Goal: Transaction & Acquisition: Purchase product/service

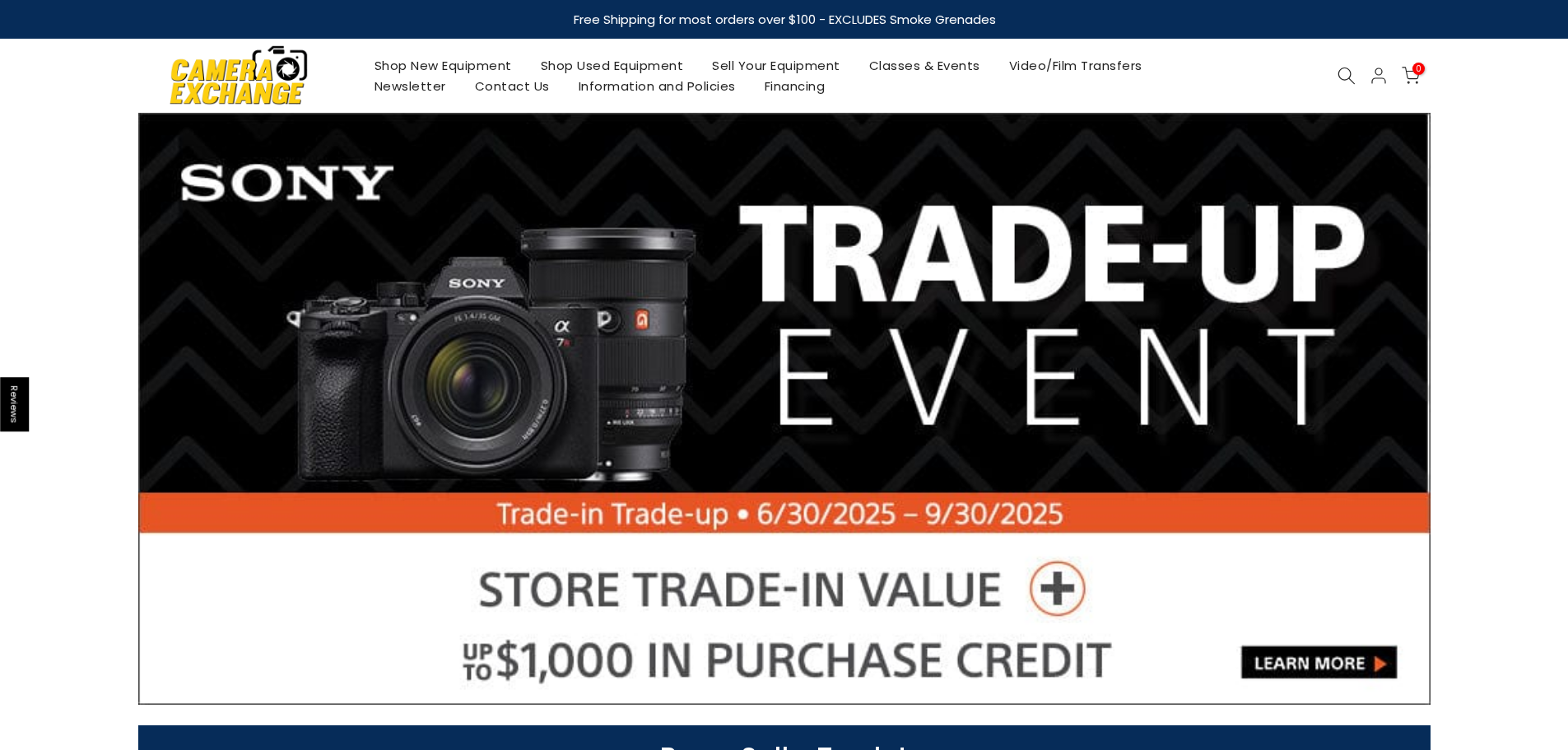
click at [1335, 72] on div at bounding box center [1347, 76] width 31 height 18
click at [1342, 73] on icon at bounding box center [1347, 76] width 19 height 18
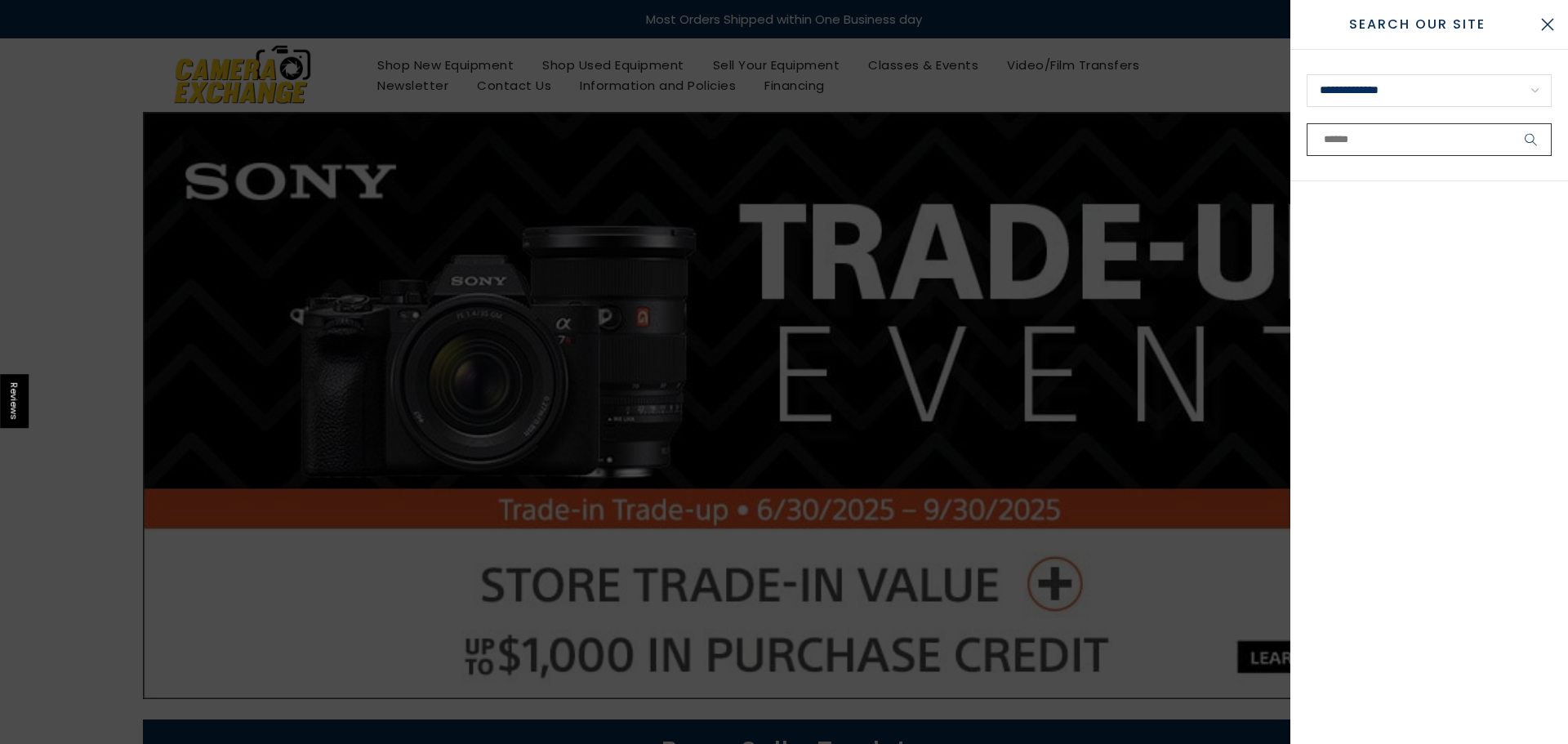
click at [1328, 137] on input "text" at bounding box center [1429, 139] width 245 height 33
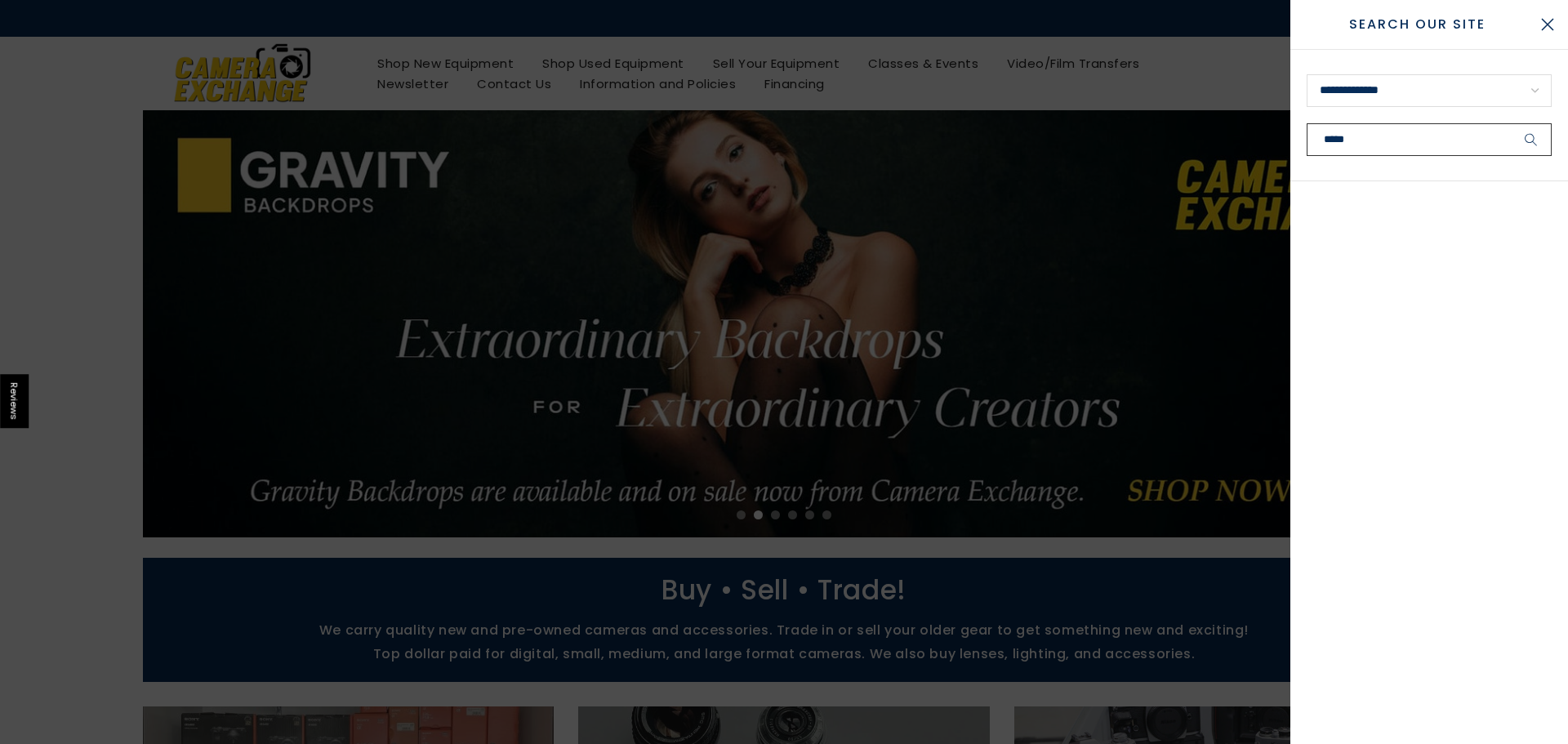
type input "*****"
click at [1510, 123] on button "submit" at bounding box center [1530, 139] width 40 height 33
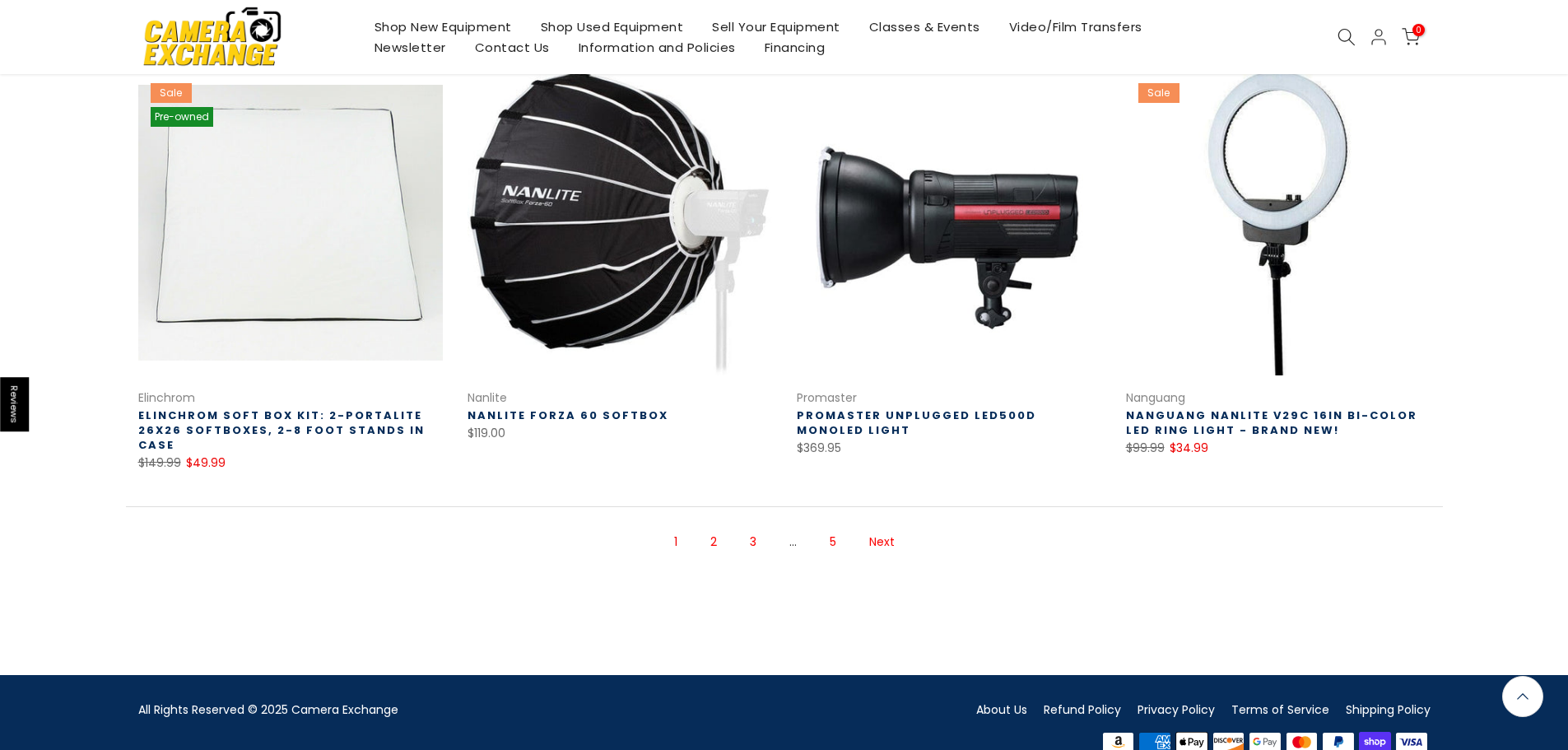
click at [871, 529] on li "Next" at bounding box center [882, 542] width 42 height 45
click at [879, 527] on link "Next" at bounding box center [882, 541] width 42 height 29
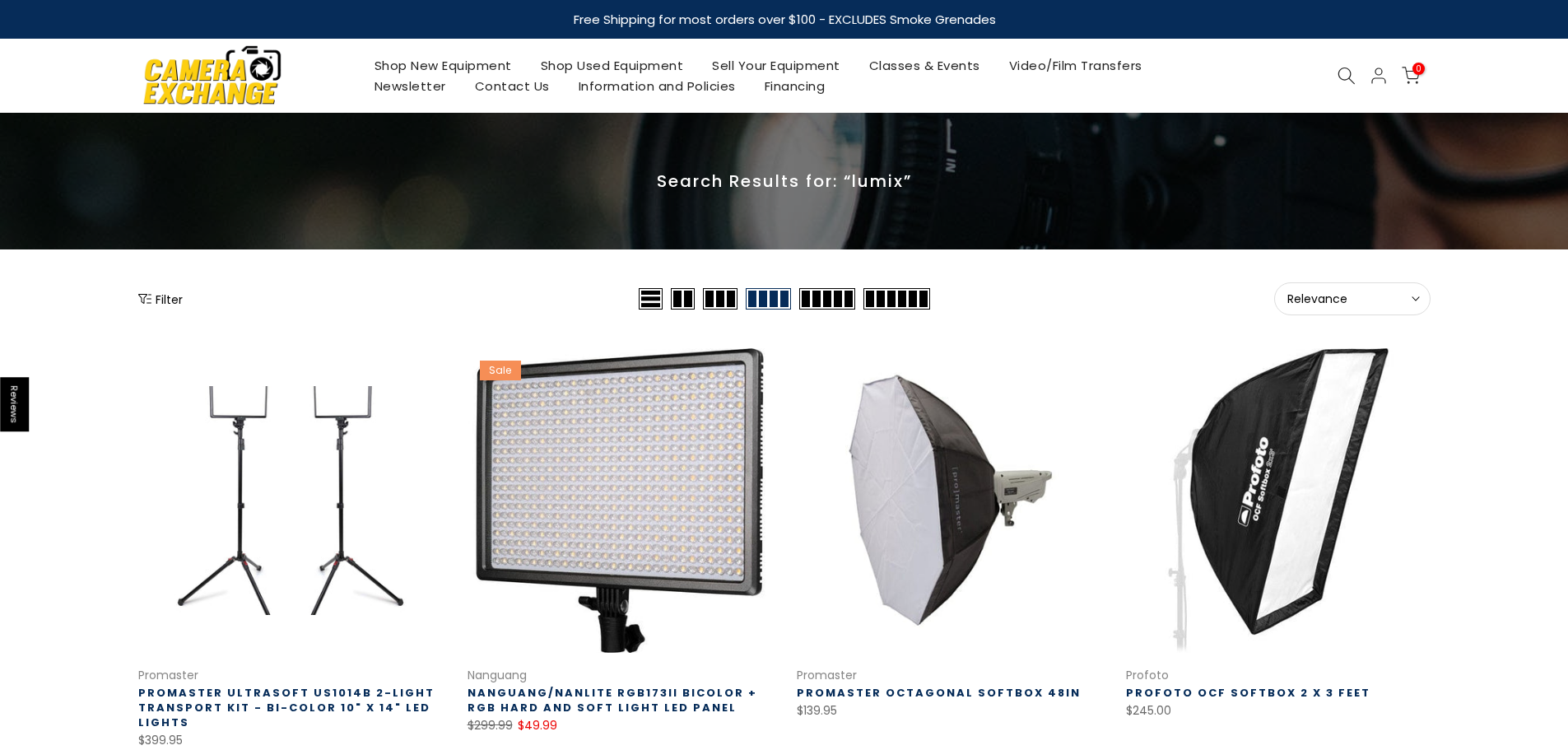
click at [1344, 75] on icon at bounding box center [1347, 76] width 19 height 18
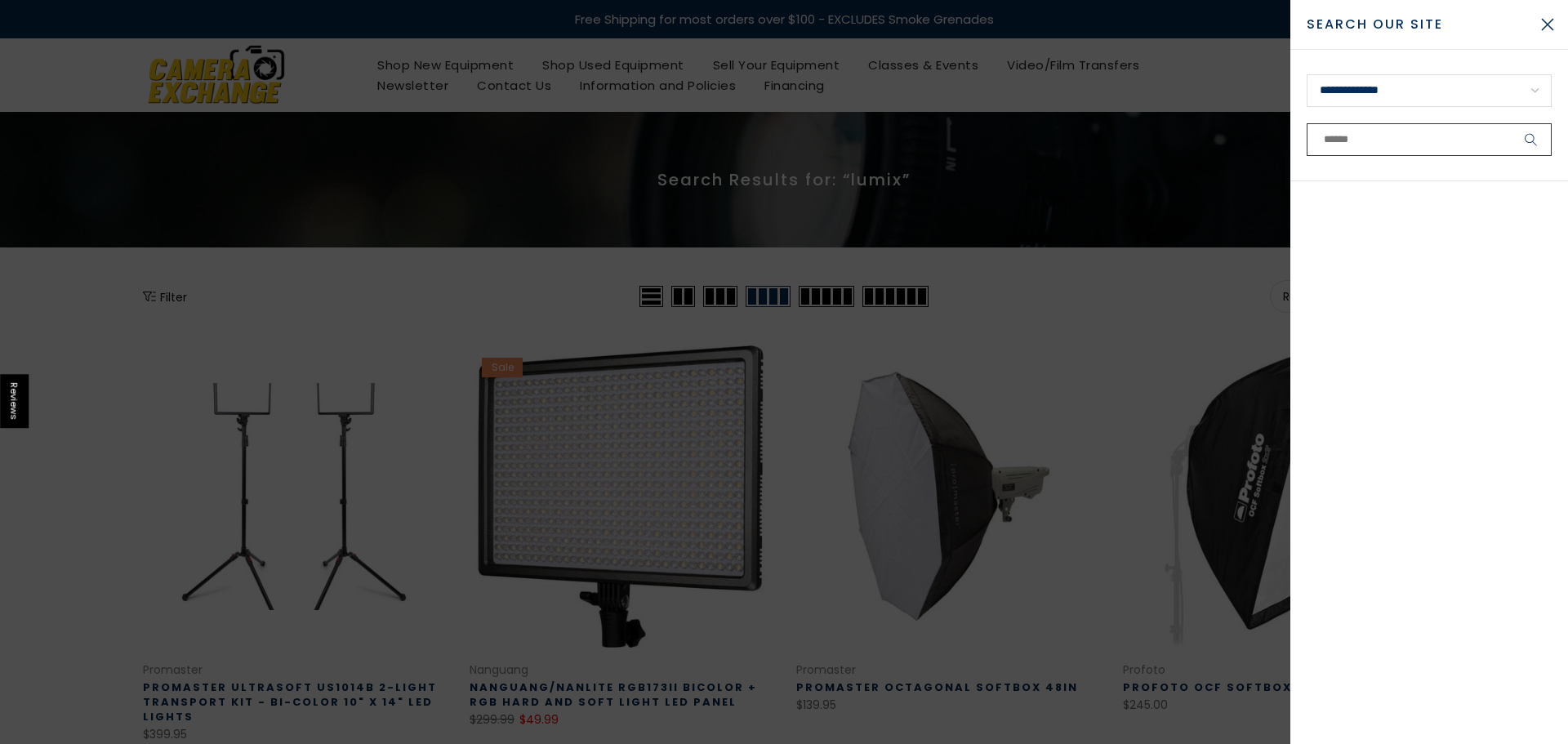
click at [1405, 138] on input "text" at bounding box center [1429, 139] width 245 height 33
type input "*******"
click at [1510, 123] on button "submit" at bounding box center [1530, 139] width 40 height 33
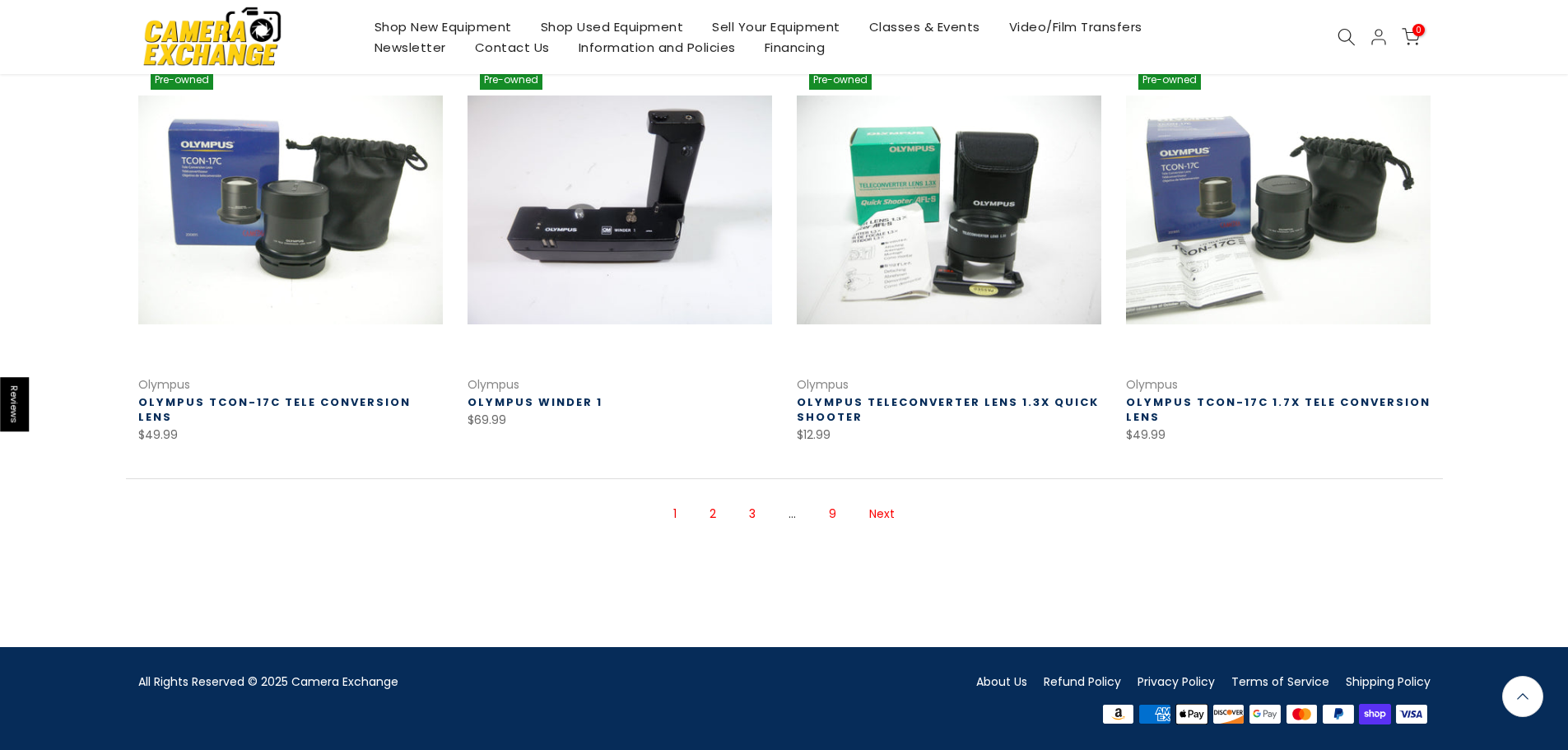
scroll to position [639, 0]
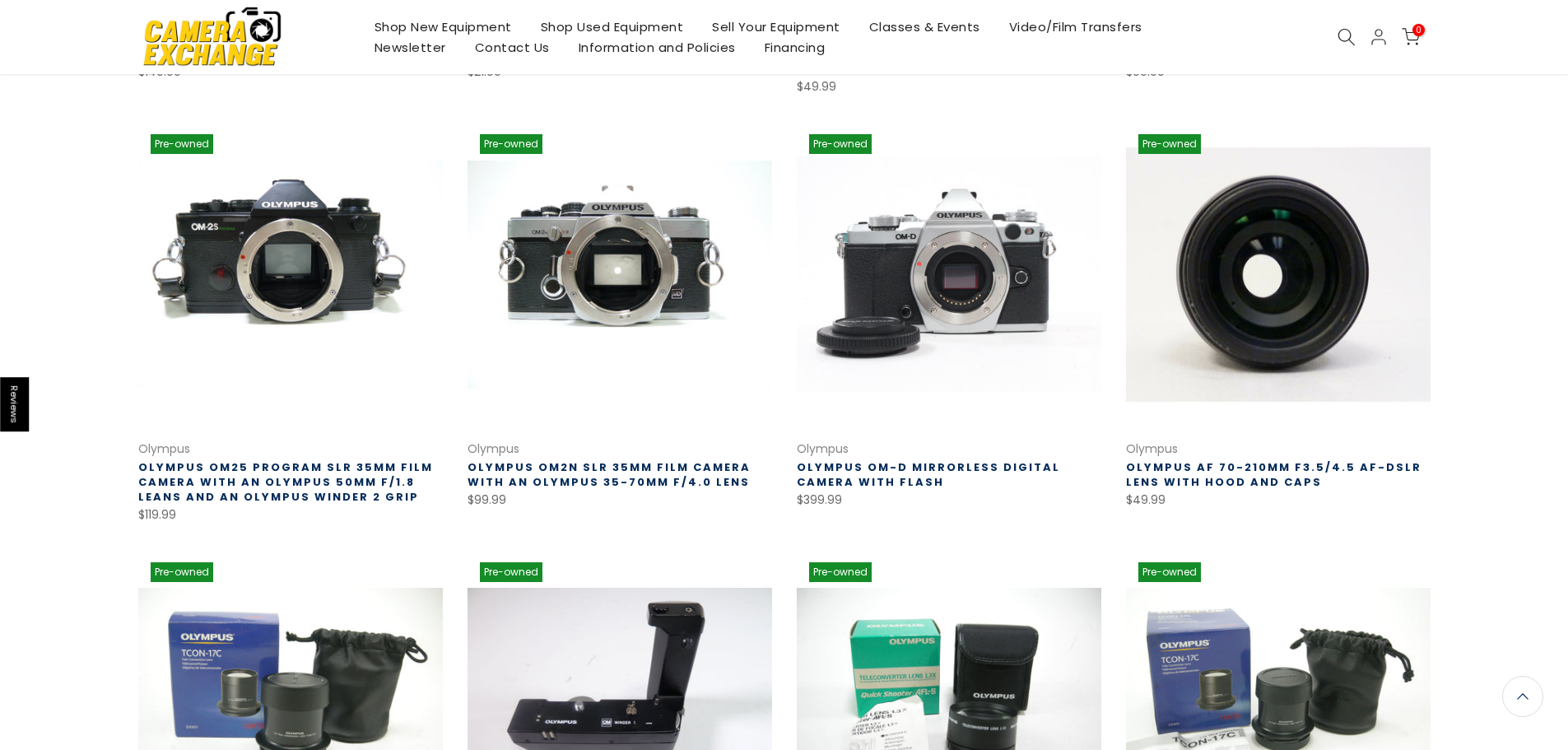
click at [1000, 256] on link at bounding box center [948, 274] width 304 height 304
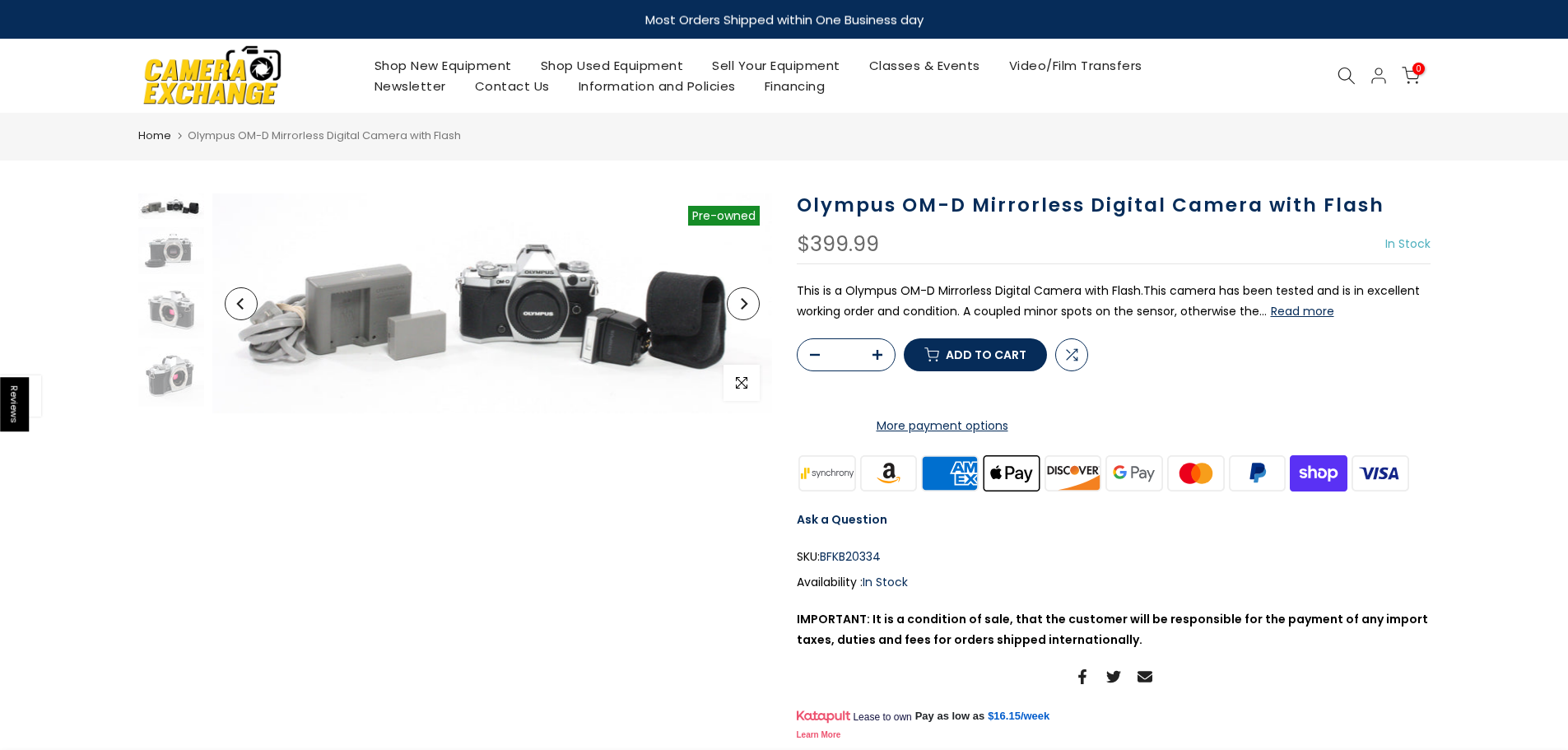
click at [1318, 303] on button "Read more" at bounding box center [1303, 311] width 64 height 15
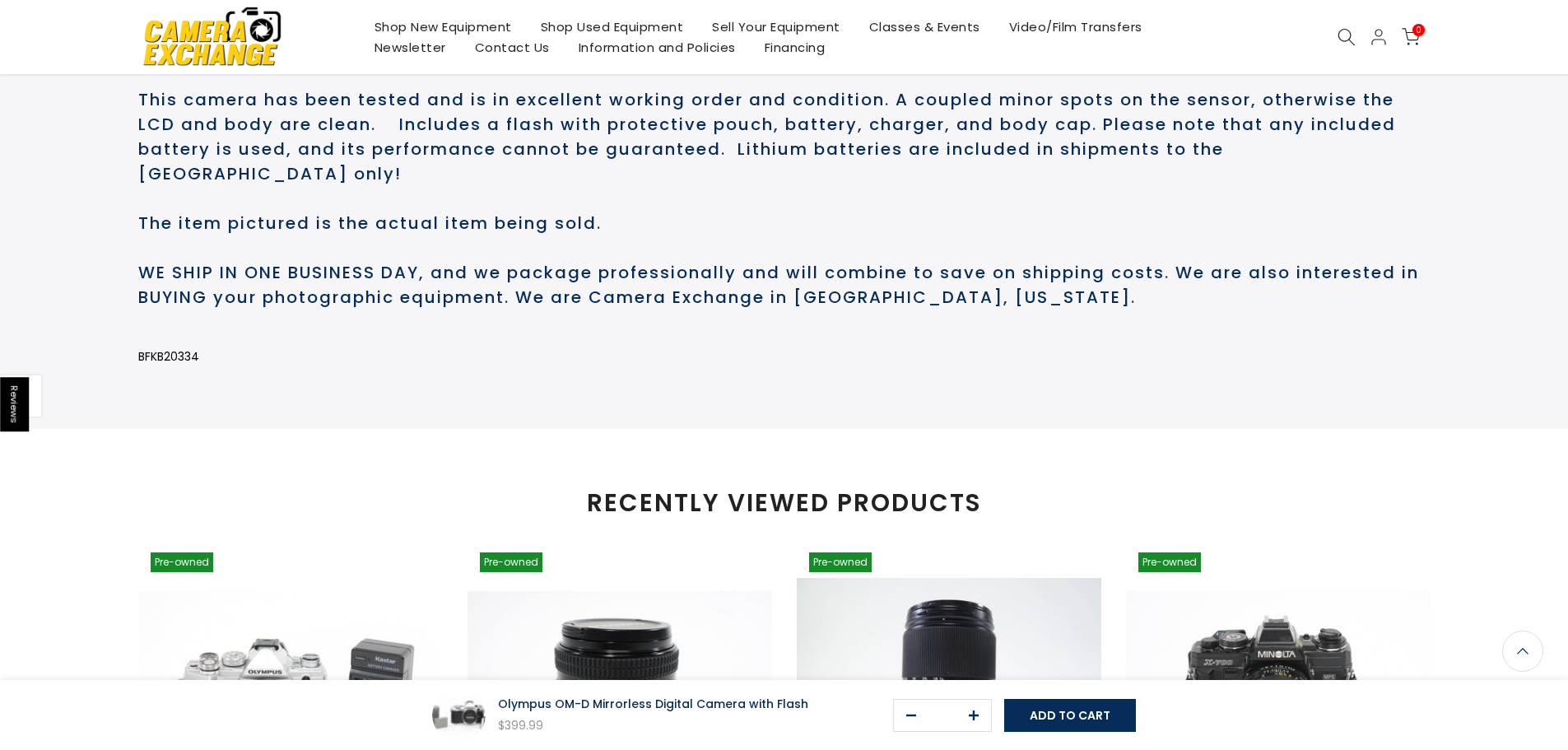
scroll to position [856, 0]
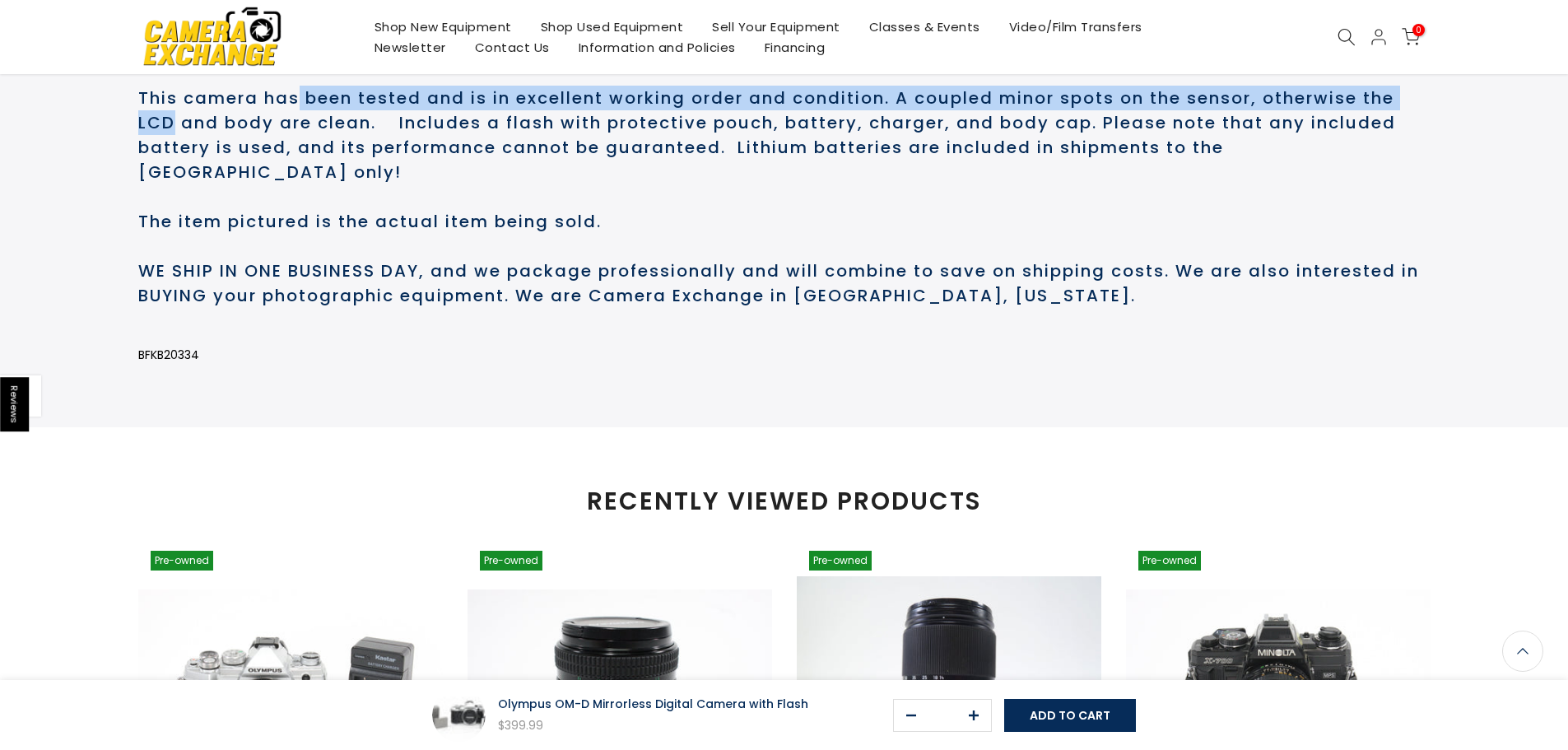
drag, startPoint x: 168, startPoint y: 186, endPoint x: 301, endPoint y: 176, distance: 133.4
click at [301, 176] on h2 "This is a Olympus OM-D Mirrorless Digital Camera with Flash. This camera has be…" at bounding box center [784, 172] width 1292 height 272
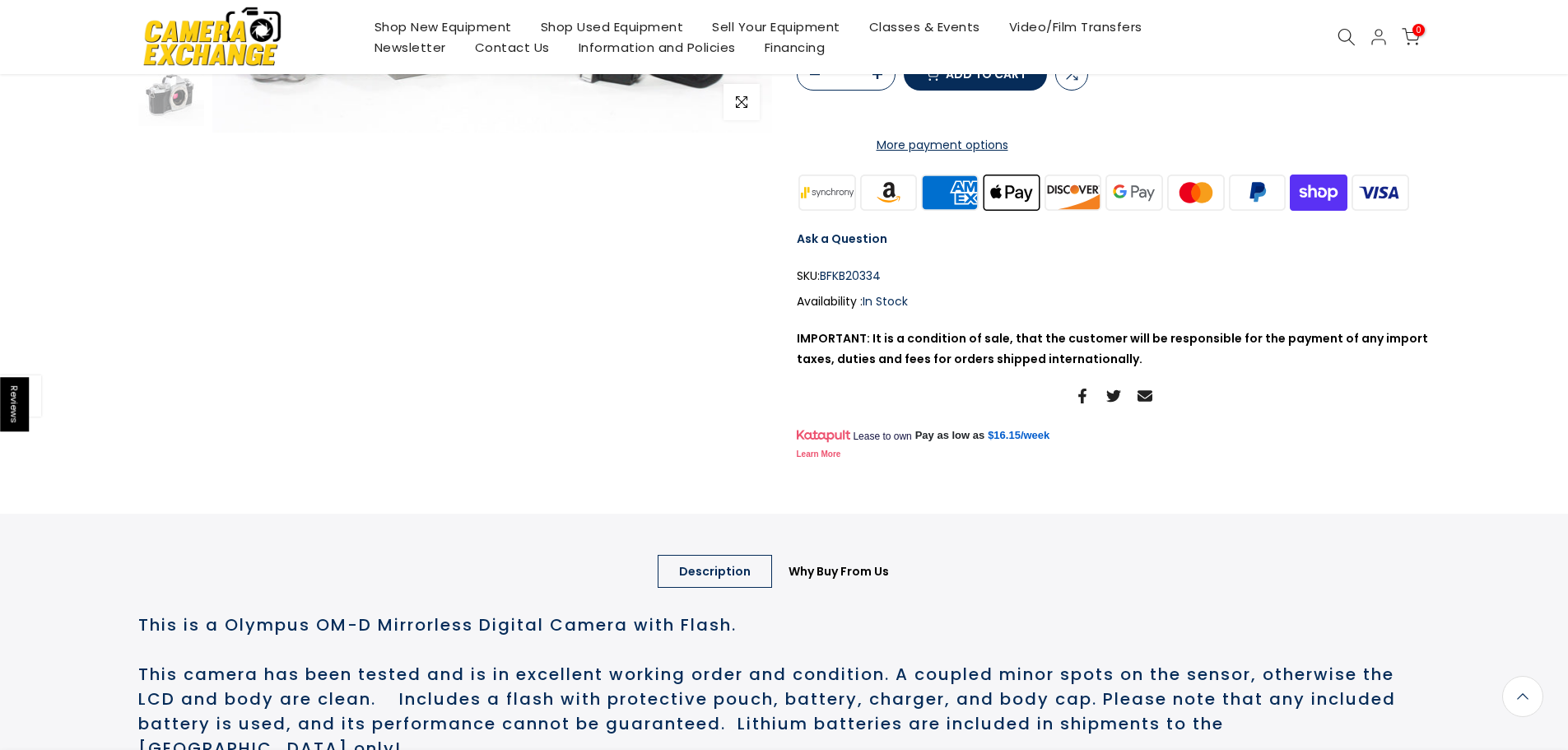
scroll to position [0, 0]
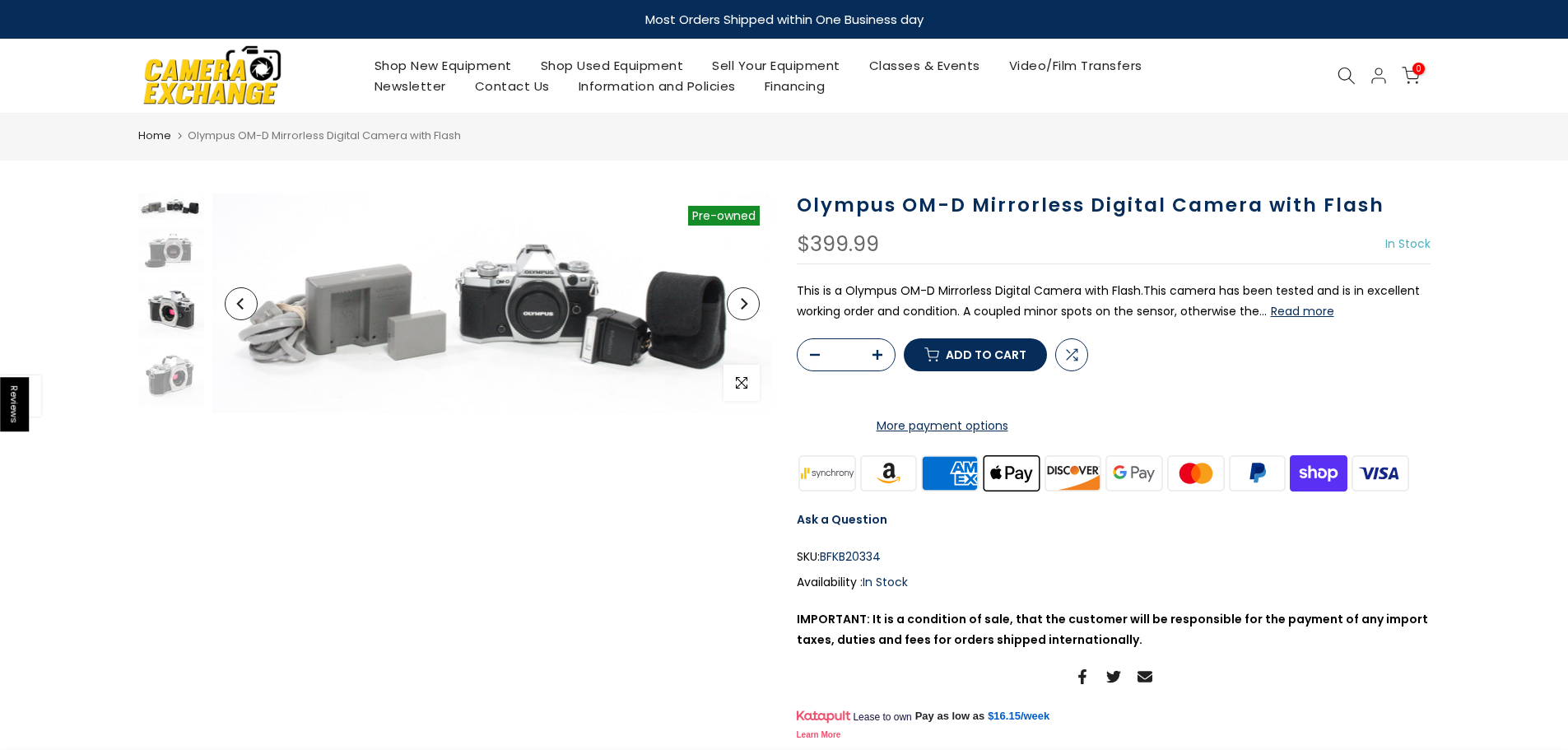
click at [180, 317] on img at bounding box center [171, 310] width 66 height 56
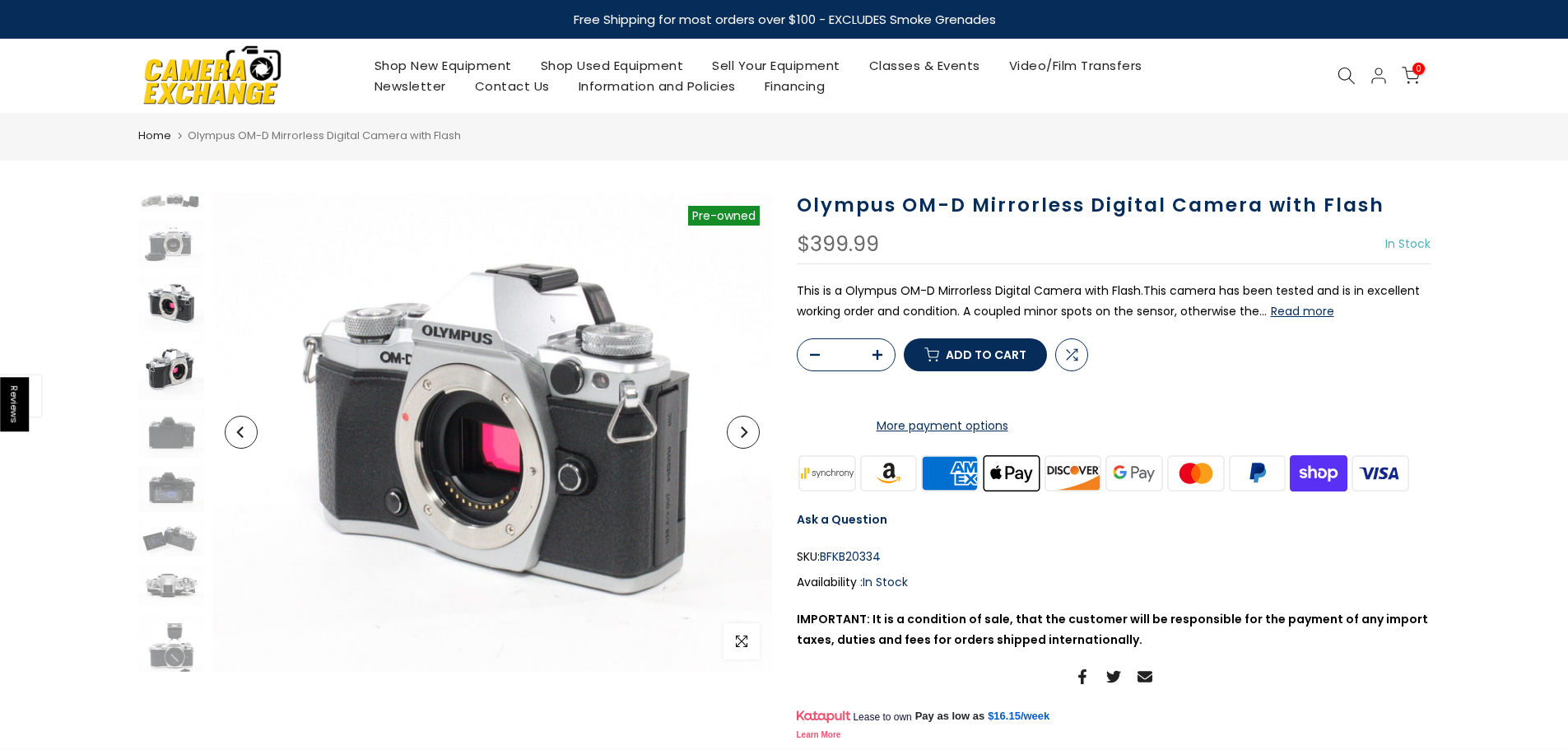
click at [182, 363] on img at bounding box center [171, 370] width 66 height 60
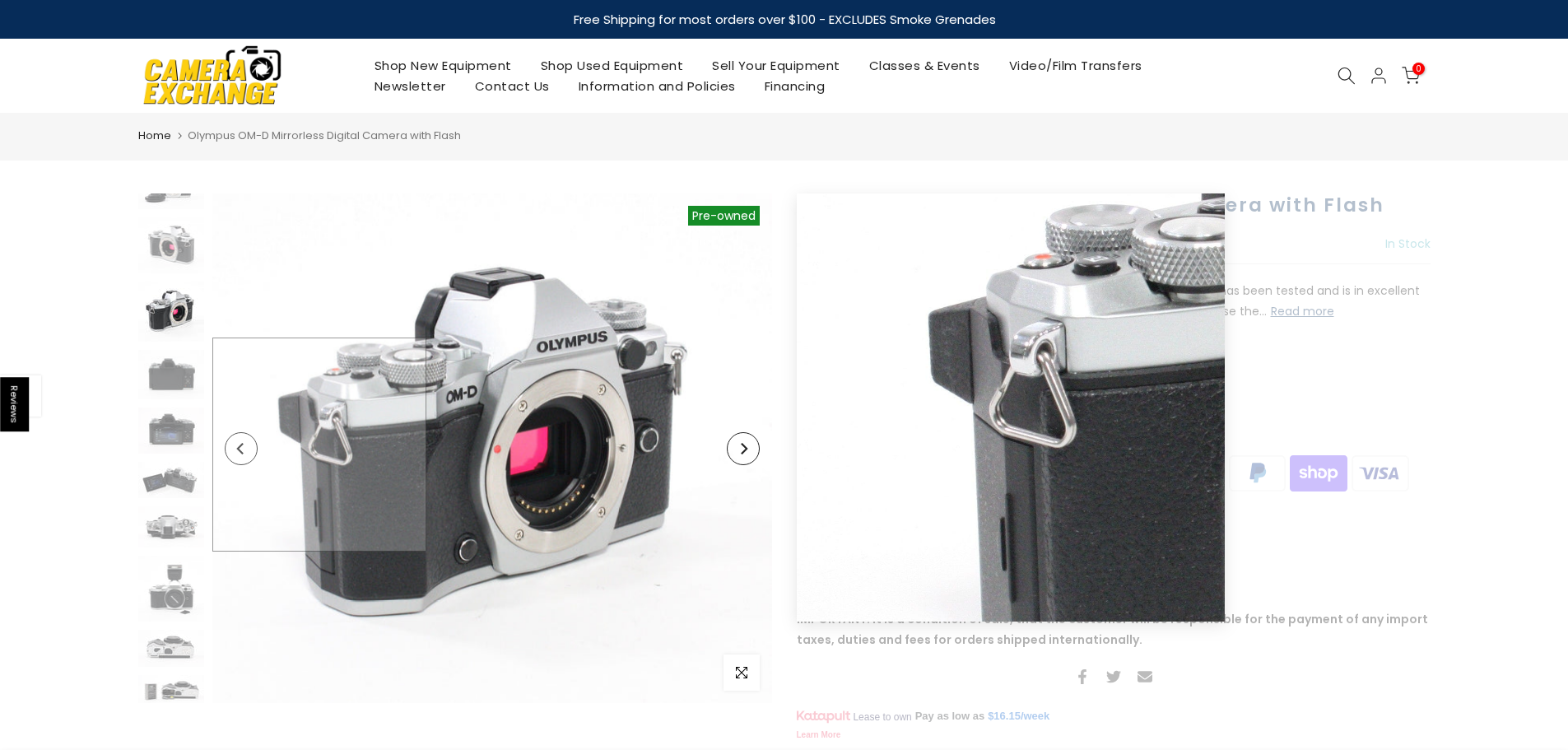
scroll to position [71, 0]
